Goal: Complete application form

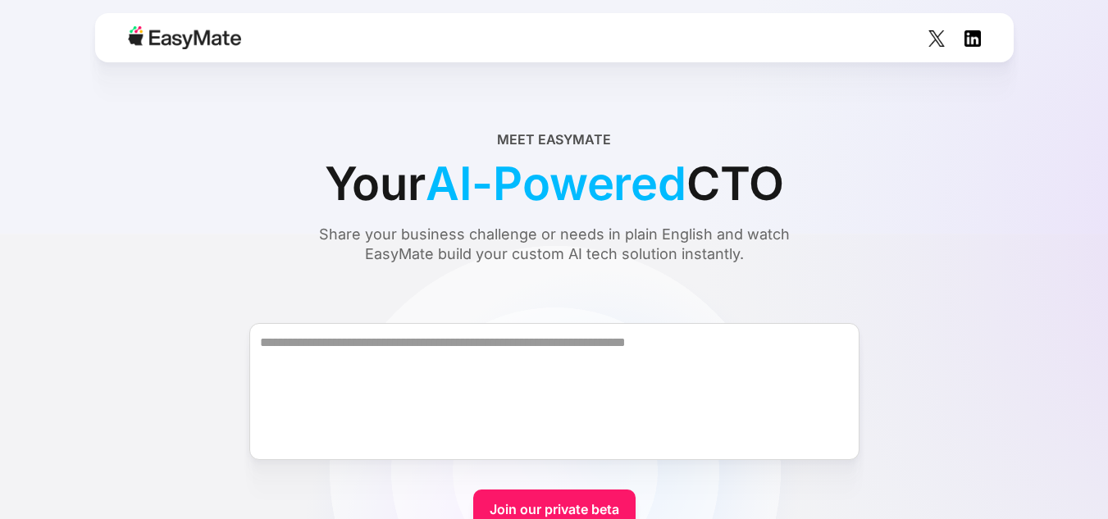
click at [205, 35] on img at bounding box center [184, 37] width 113 height 23
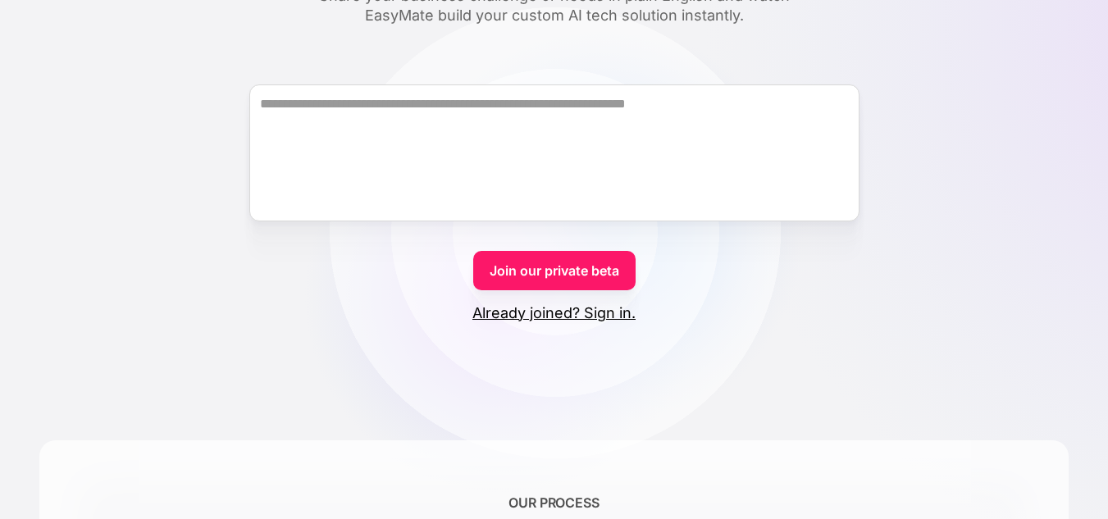
scroll to position [266, 0]
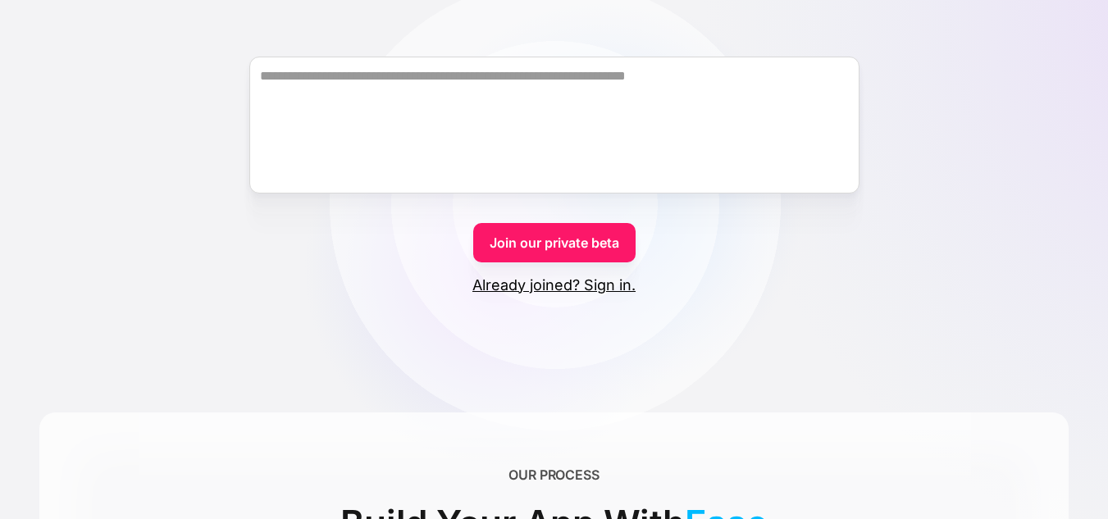
click at [588, 280] on link "Already joined? Sign in." at bounding box center [553, 286] width 163 height 20
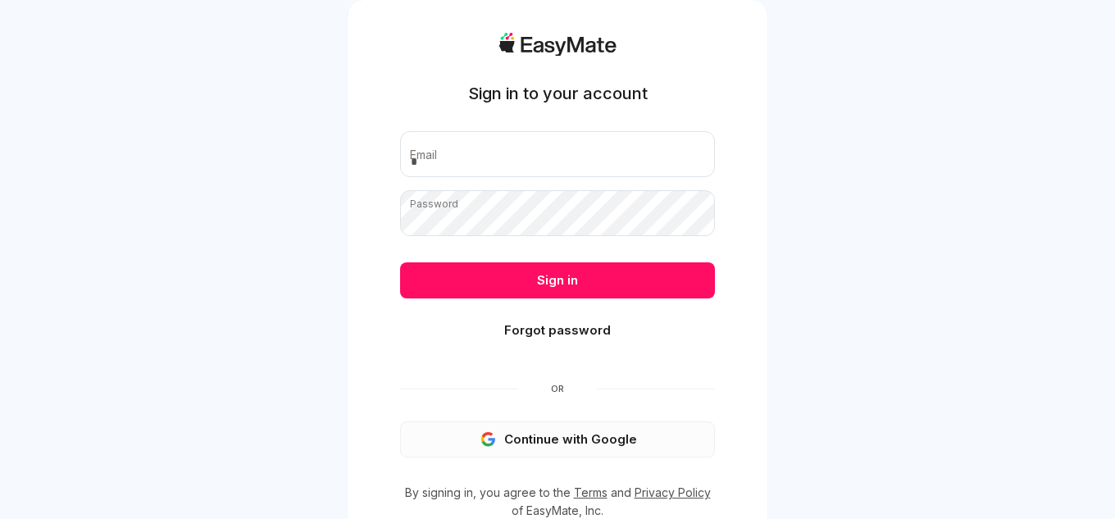
click at [562, 432] on button "Continue with Google" at bounding box center [557, 439] width 315 height 36
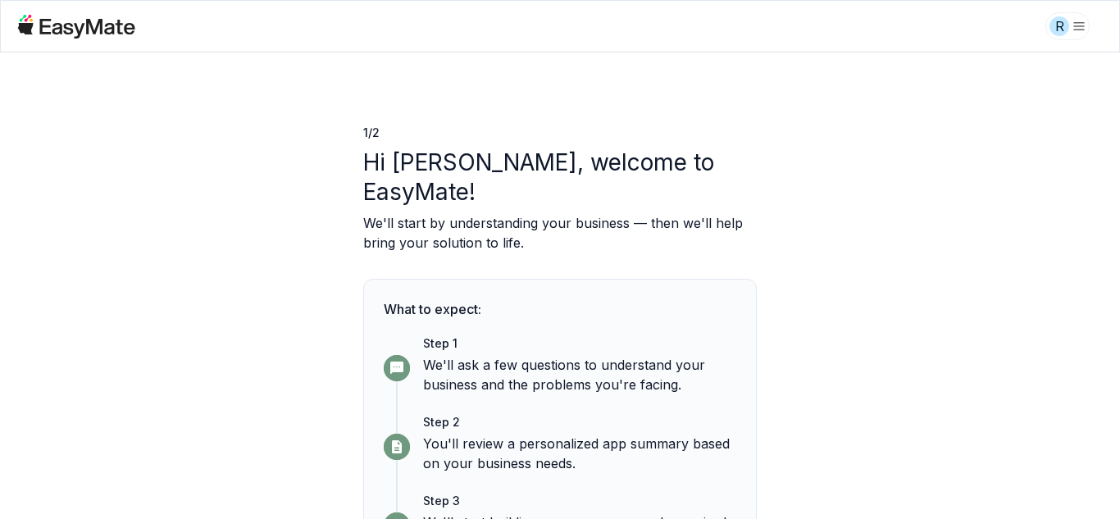
scroll to position [80, 0]
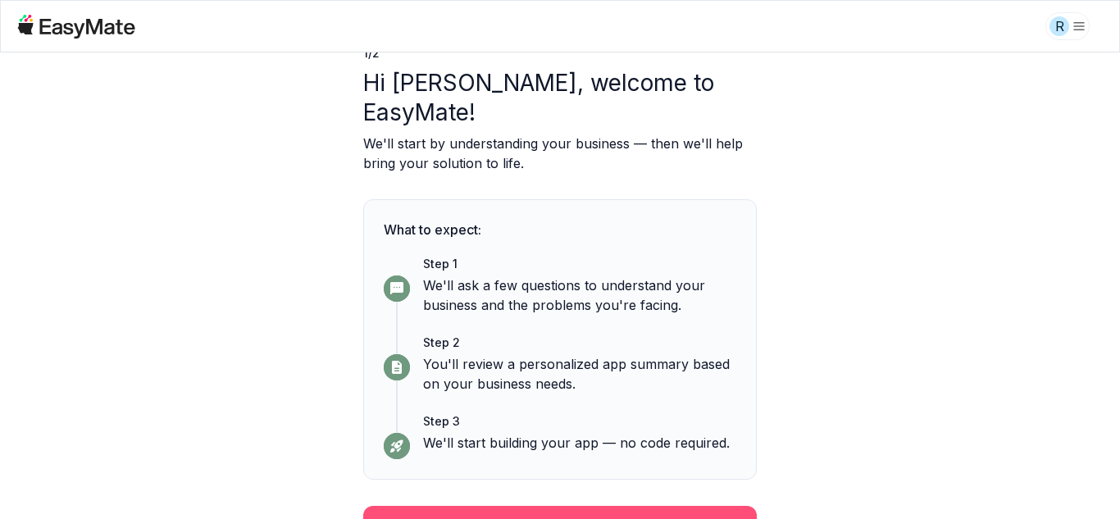
click at [562, 506] on button "Continue" at bounding box center [560, 527] width 394 height 43
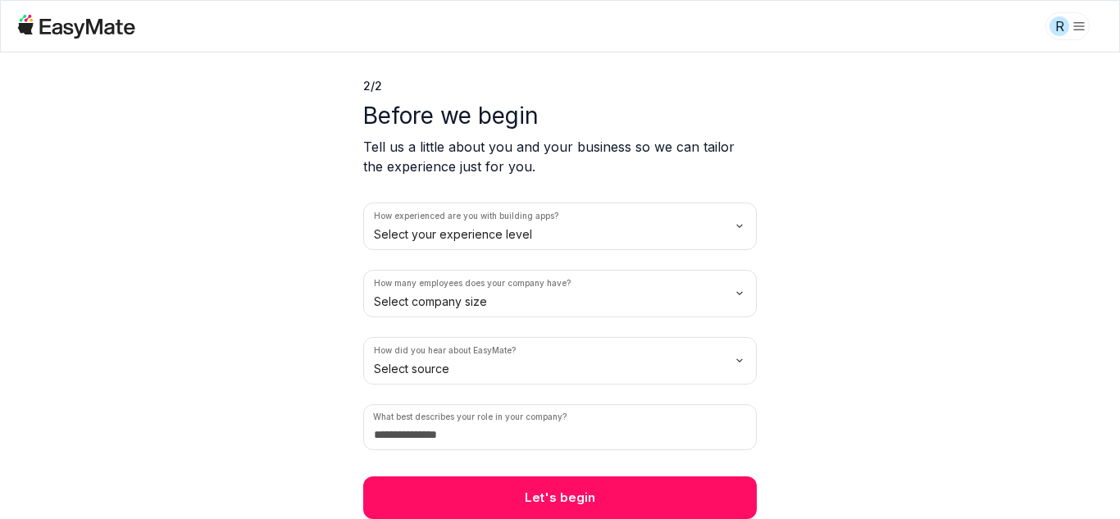
scroll to position [47, 0]
click at [638, 244] on html "R 2 / 2 Before we begin Tell us a little about you and your business so we can …" at bounding box center [560, 259] width 1120 height 519
click at [561, 240] on html "R 2 / 2 Before we begin Tell us a little about you and your business so we can …" at bounding box center [560, 259] width 1120 height 519
click at [553, 299] on html "R 2 / 2 Before we begin Tell us a little about you and your business so we can …" at bounding box center [560, 259] width 1120 height 519
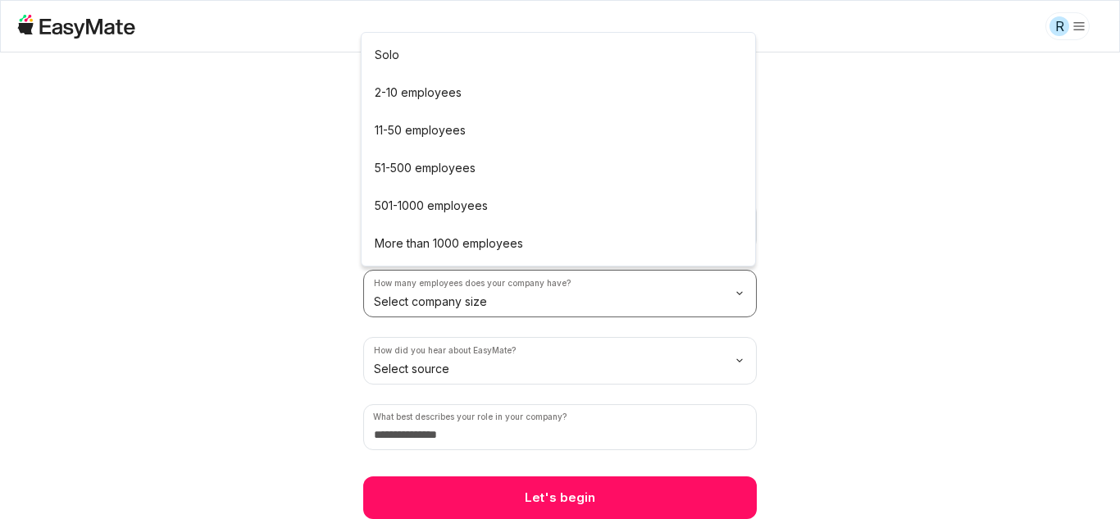
click at [558, 294] on html "R 2 / 2 Before we begin Tell us a little about you and your business so we can …" at bounding box center [560, 259] width 1120 height 519
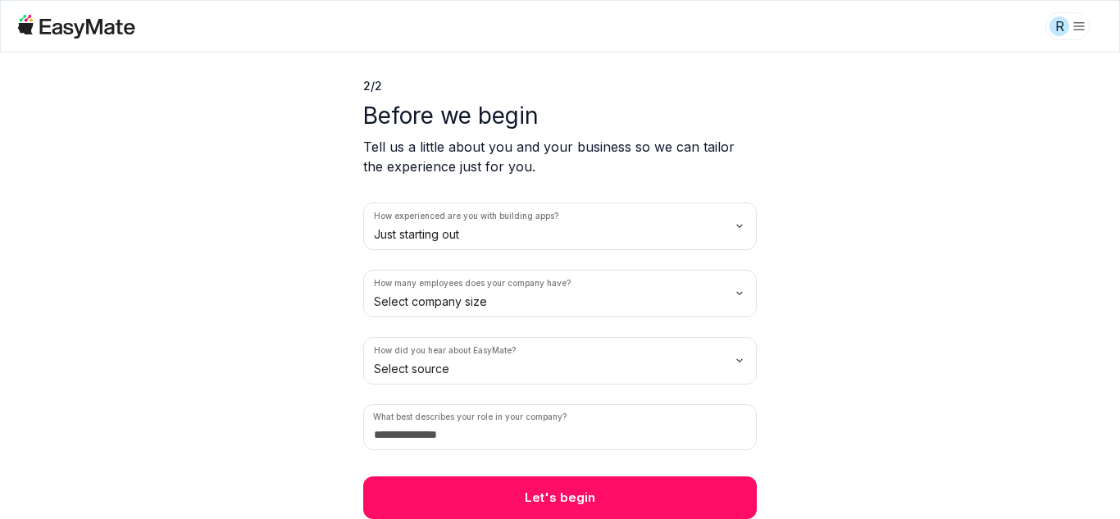
click at [445, 302] on html "R 2 / 2 Before we begin Tell us a little about you and your business so we can …" at bounding box center [560, 259] width 1120 height 519
click at [492, 359] on html "R 2 / 2 Before we begin Tell us a little about you and your business so we can …" at bounding box center [560, 259] width 1120 height 519
click at [523, 436] on input at bounding box center [560, 427] width 394 height 46
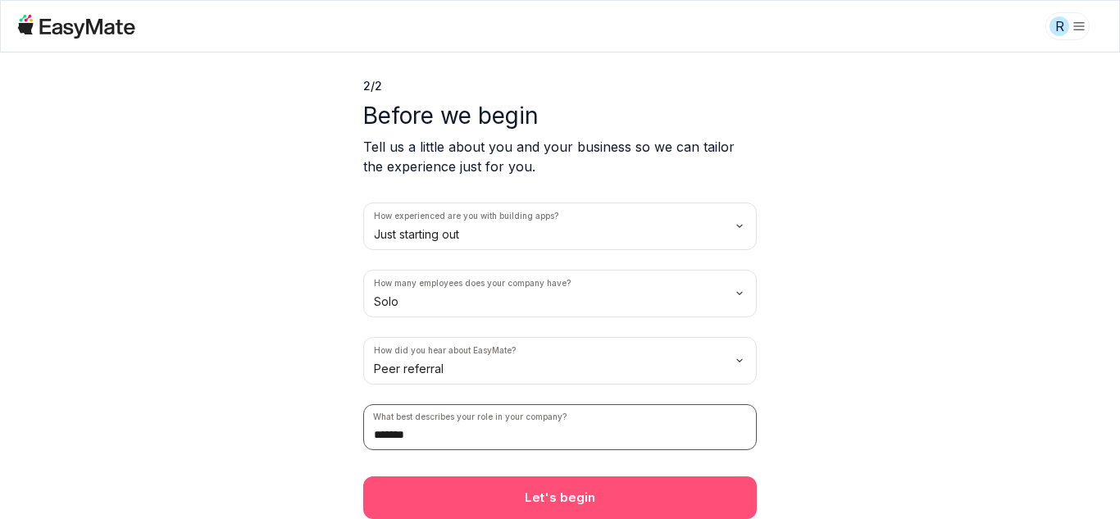
type input "*******"
click at [523, 485] on button "Let's begin" at bounding box center [560, 497] width 394 height 43
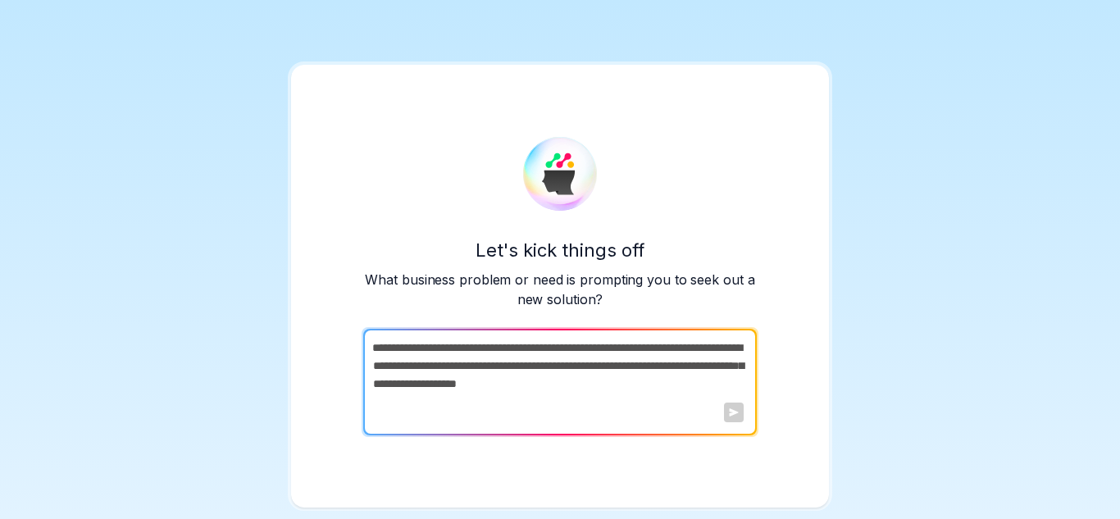
click at [733, 408] on div at bounding box center [734, 413] width 20 height 20
click at [694, 407] on textarea at bounding box center [558, 382] width 390 height 107
click at [740, 383] on textarea at bounding box center [558, 382] width 390 height 107
click at [428, 352] on textarea at bounding box center [558, 382] width 390 height 107
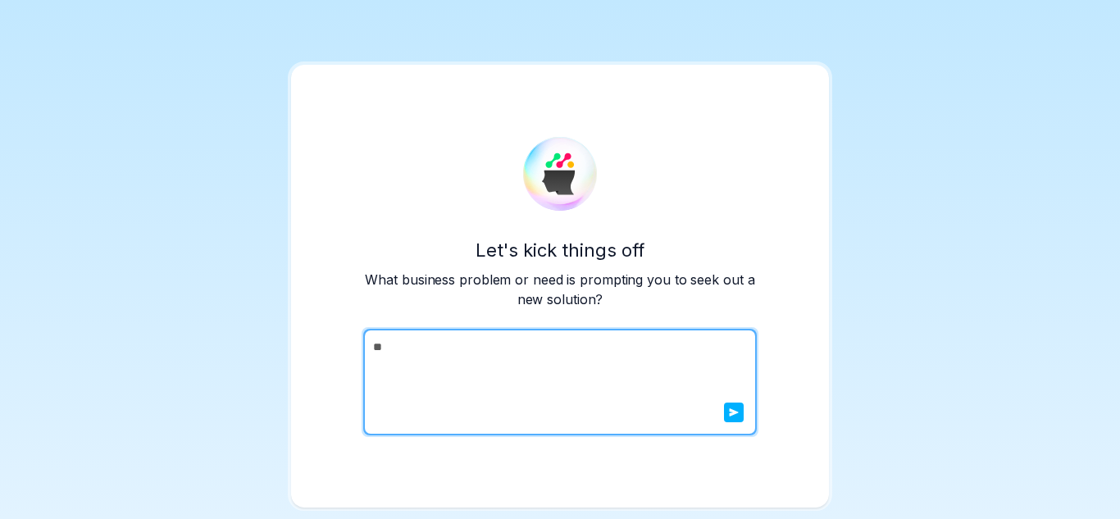
type textarea "*"
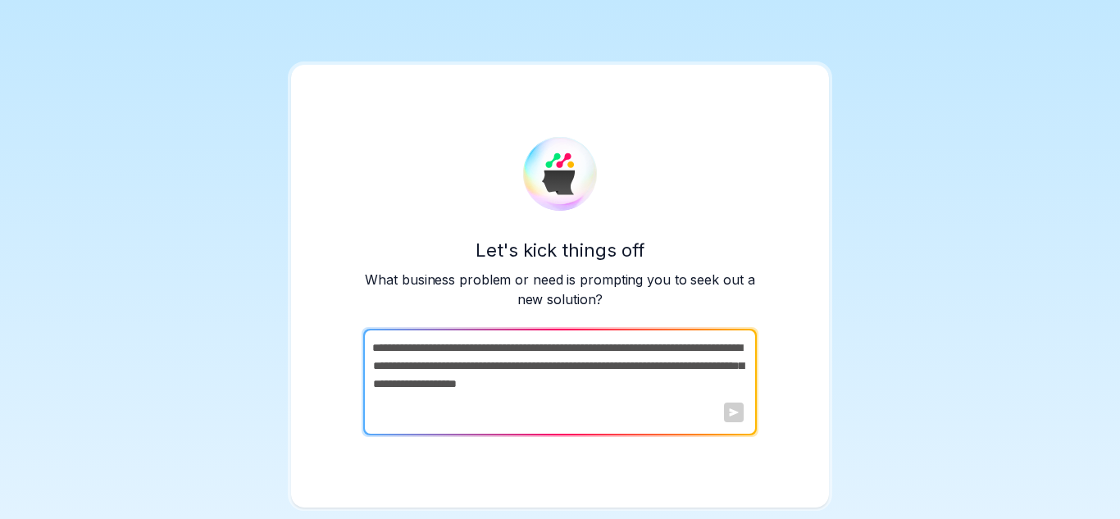
click at [428, 352] on textarea at bounding box center [558, 382] width 390 height 107
